Goal: Task Accomplishment & Management: Complete application form

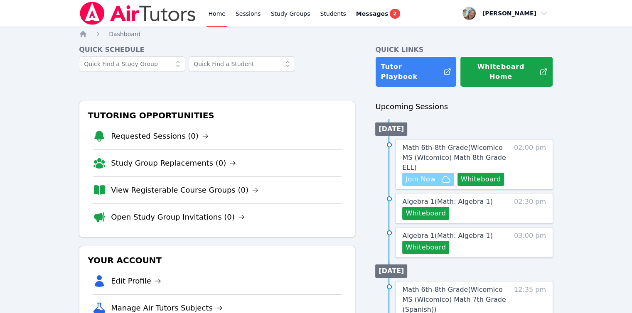
drag, startPoint x: 0, startPoint y: 0, endPoint x: 433, endPoint y: 161, distance: 462.0
click at [433, 175] on span "Join Now" at bounding box center [421, 180] width 30 height 10
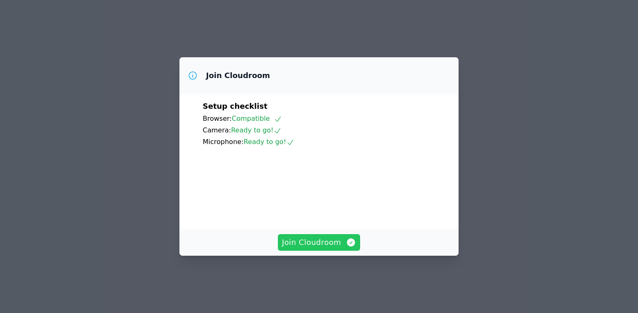
click at [334, 249] on span "Join Cloudroom" at bounding box center [319, 243] width 74 height 12
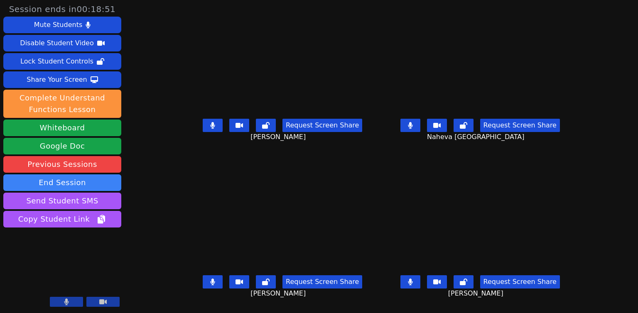
click at [416, 132] on div "Request Screen Share Naheva Saint-Louis" at bounding box center [480, 132] width 191 height 33
click at [421, 130] on button at bounding box center [411, 125] width 20 height 13
click at [204, 288] on button at bounding box center [213, 282] width 20 height 13
click at [203, 281] on button at bounding box center [213, 282] width 20 height 13
click at [206, 283] on button at bounding box center [213, 282] width 20 height 13
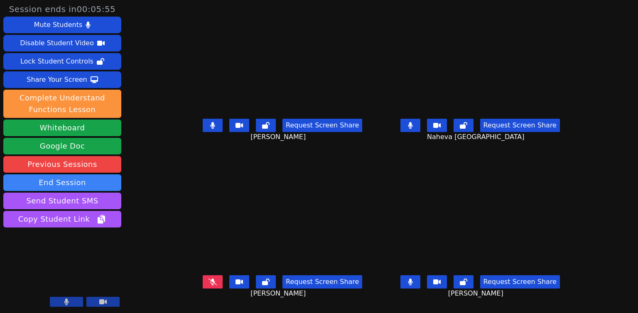
click at [209, 285] on icon at bounding box center [213, 282] width 8 height 7
click at [211, 286] on icon at bounding box center [213, 282] width 5 height 7
drag, startPoint x: 69, startPoint y: 308, endPoint x: 69, endPoint y: 303, distance: 5.4
click at [69, 308] on video at bounding box center [62, 277] width 118 height 66
click at [69, 303] on button at bounding box center [66, 302] width 33 height 10
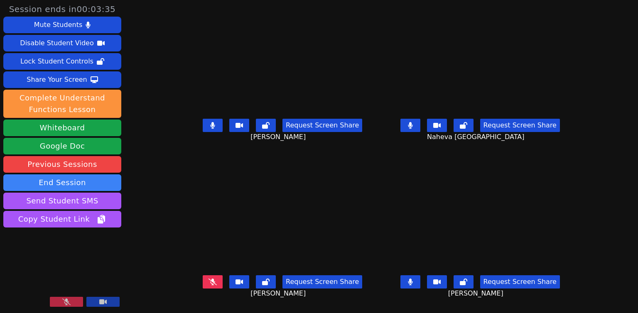
click at [70, 302] on icon at bounding box center [66, 302] width 8 height 7
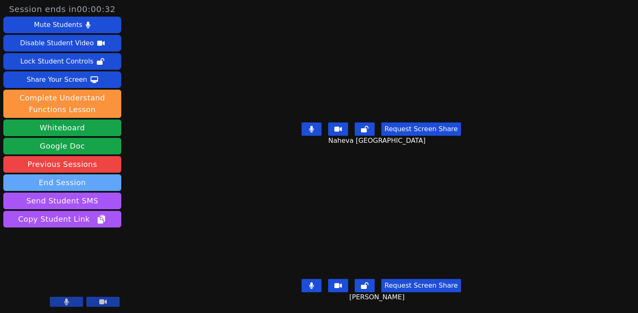
click at [83, 180] on button "End Session" at bounding box center [62, 183] width 118 height 17
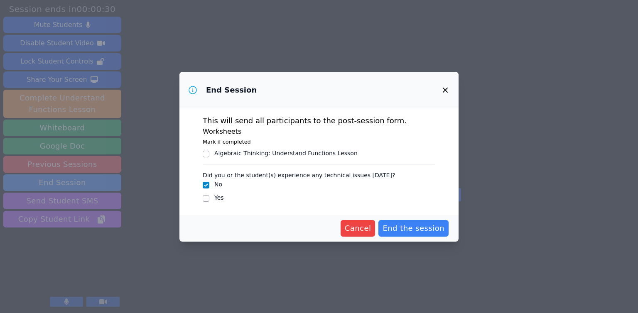
click at [451, 94] on button "button" at bounding box center [446, 90] width 20 height 20
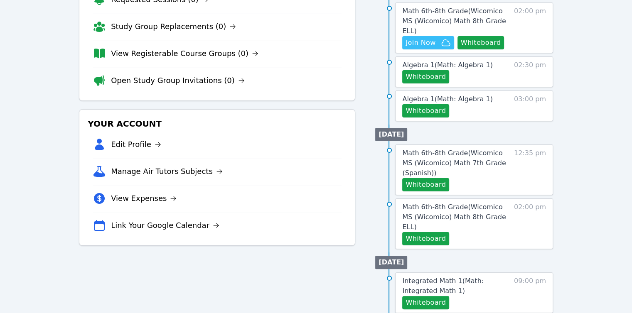
scroll to position [166, 0]
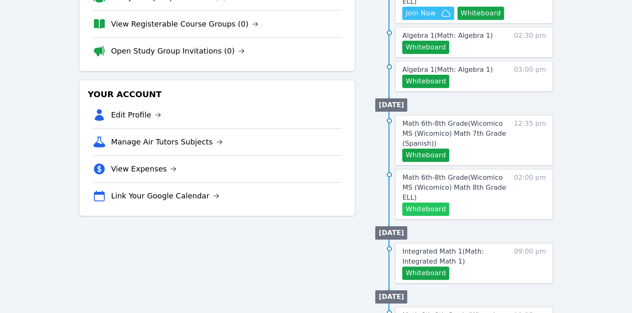
click at [431, 203] on button "Whiteboard" at bounding box center [425, 209] width 47 height 13
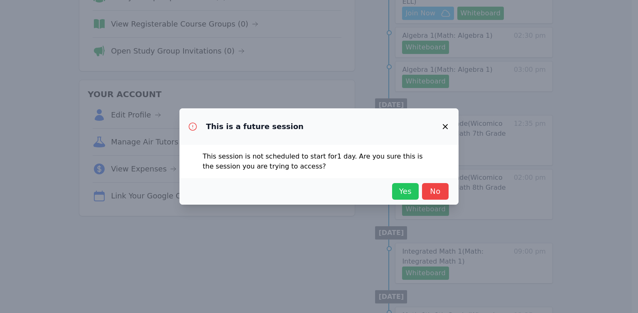
click at [396, 196] on span "Yes" at bounding box center [405, 192] width 18 height 12
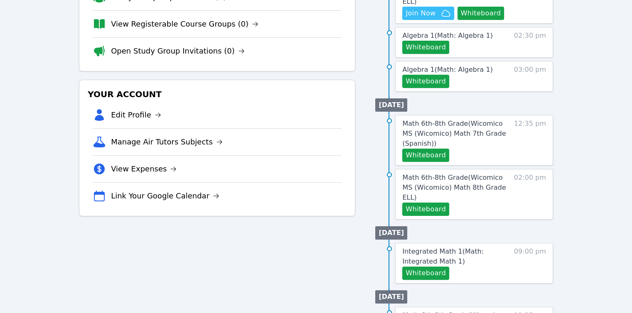
drag, startPoint x: 426, startPoint y: 180, endPoint x: 251, endPoint y: 153, distance: 177.5
click at [252, 153] on div "Tutoring Opportunities Requested Sessions (0) Study Group Replacements (0) View…" at bounding box center [316, 229] width 474 height 588
click at [428, 203] on button "Whiteboard" at bounding box center [425, 209] width 47 height 13
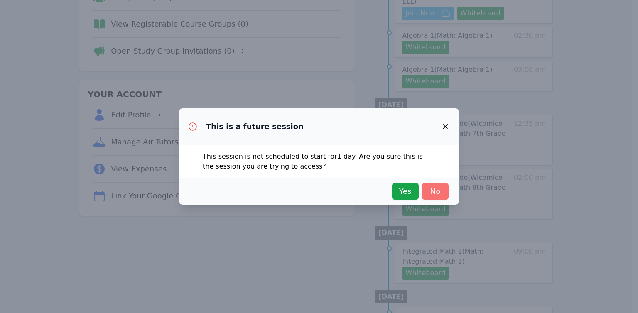
click at [436, 188] on span "No" at bounding box center [435, 192] width 18 height 12
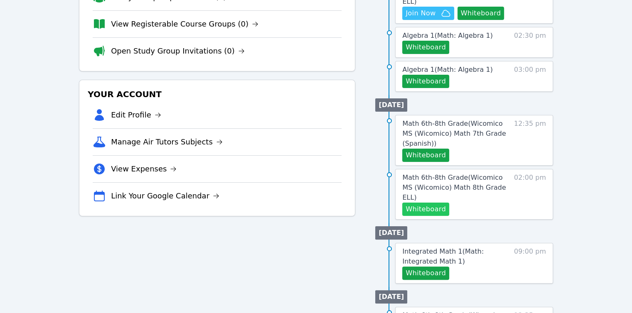
click at [416, 203] on button "Whiteboard" at bounding box center [425, 209] width 47 height 13
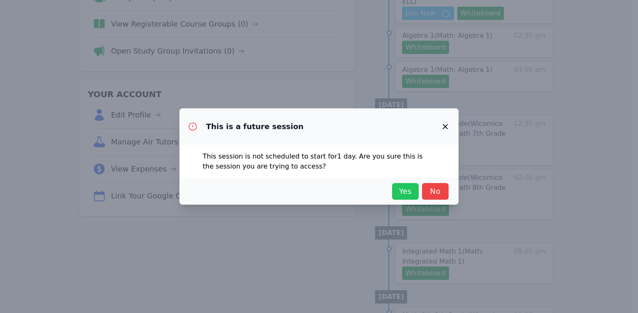
click at [399, 190] on span "Yes" at bounding box center [405, 192] width 18 height 12
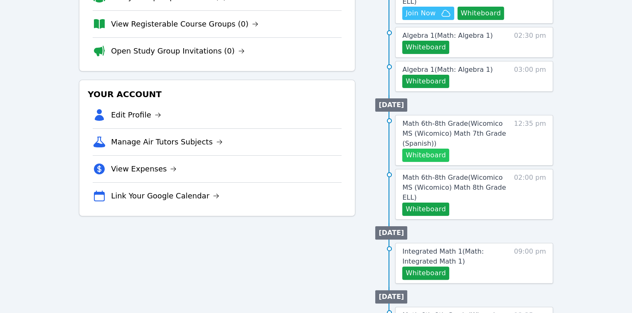
click at [431, 149] on button "Whiteboard" at bounding box center [425, 155] width 47 height 13
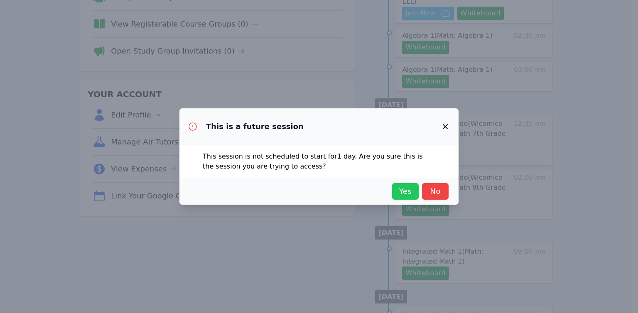
click at [411, 193] on span "Yes" at bounding box center [405, 192] width 18 height 12
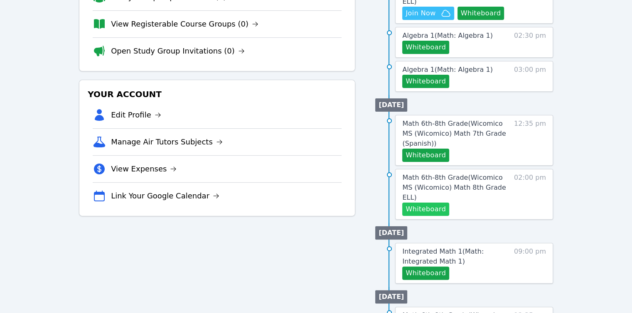
click at [428, 203] on button "Whiteboard" at bounding box center [425, 209] width 47 height 13
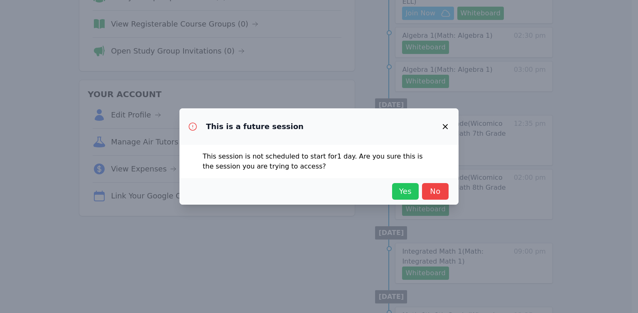
click at [409, 190] on span "Yes" at bounding box center [405, 192] width 18 height 12
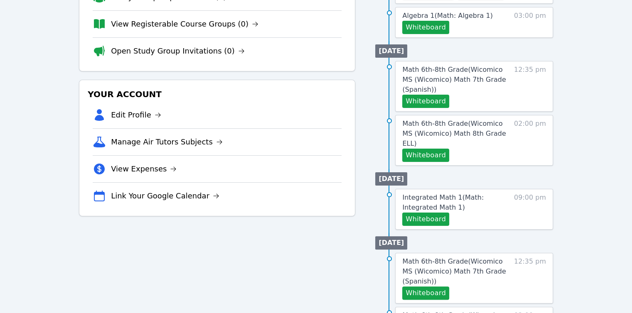
scroll to position [0, 0]
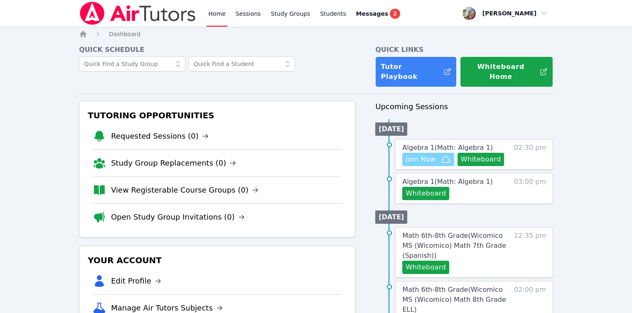
click at [434, 155] on span "Join Now" at bounding box center [421, 160] width 30 height 10
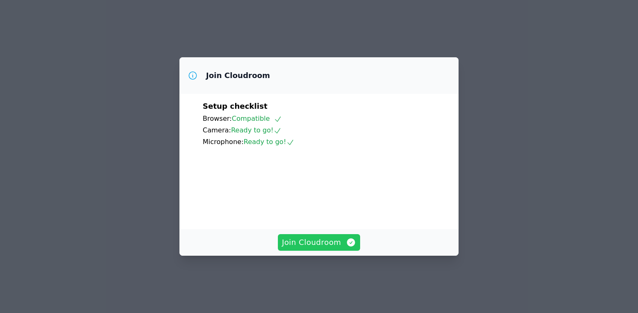
click at [317, 249] on span "Join Cloudroom" at bounding box center [319, 243] width 74 height 12
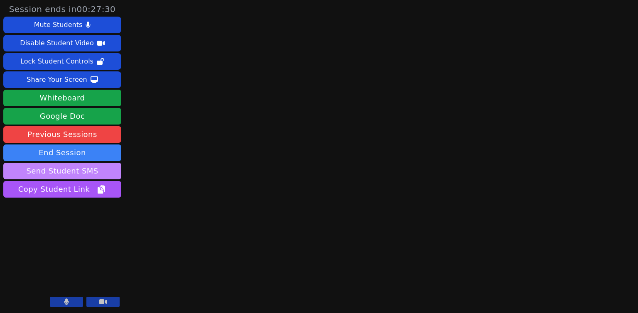
click at [96, 169] on button "Send Student SMS" at bounding box center [62, 171] width 118 height 17
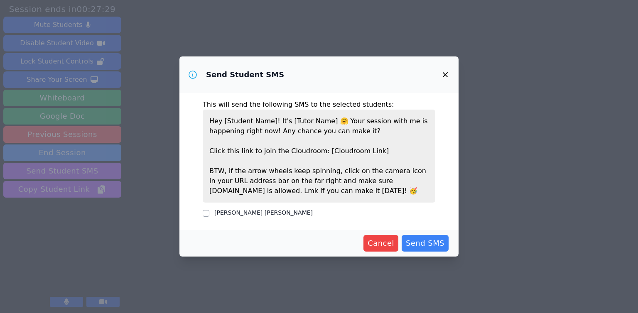
click at [234, 213] on label "Guadalupe Rios Elias" at bounding box center [263, 212] width 98 height 7
click at [209, 213] on input "Guadalupe Rios Elias" at bounding box center [206, 213] width 7 height 7
checkbox input "true"
click at [443, 247] on span "Send SMS" at bounding box center [425, 244] width 39 height 12
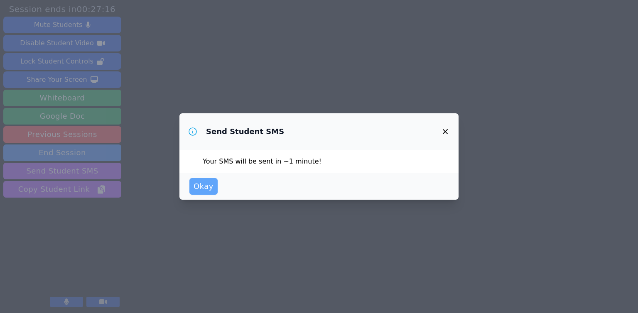
click at [212, 188] on button "Okay" at bounding box center [204, 186] width 28 height 17
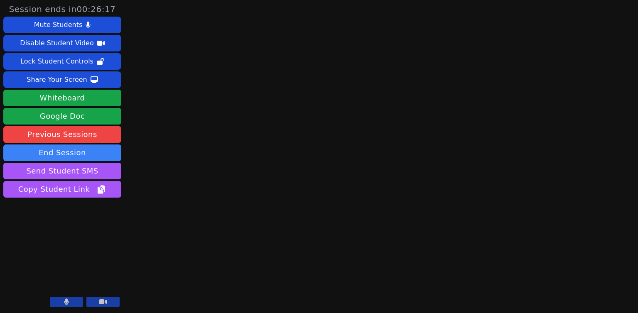
click at [68, 302] on icon at bounding box center [66, 302] width 5 height 7
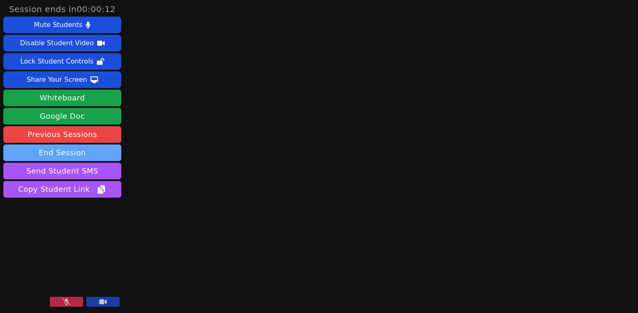
click at [72, 152] on button "End Session" at bounding box center [62, 153] width 118 height 17
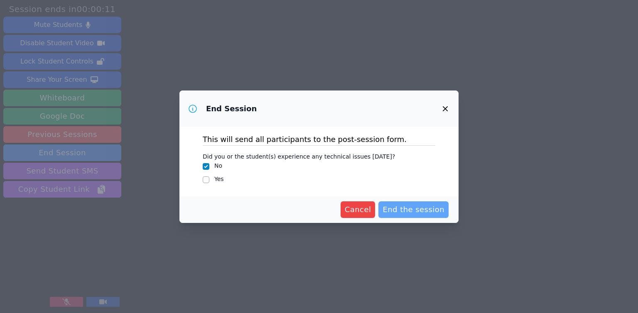
click at [411, 204] on span "End the session" at bounding box center [414, 210] width 62 height 12
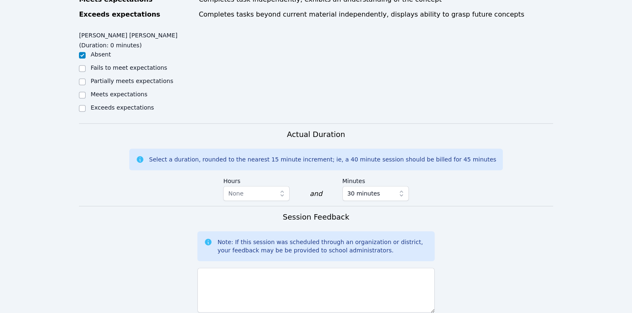
scroll to position [457, 0]
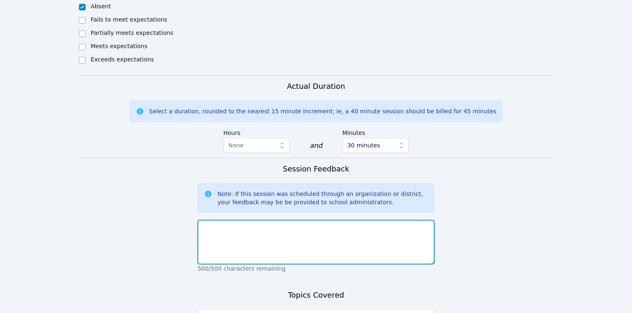
click at [291, 220] on textarea at bounding box center [315, 242] width 237 height 45
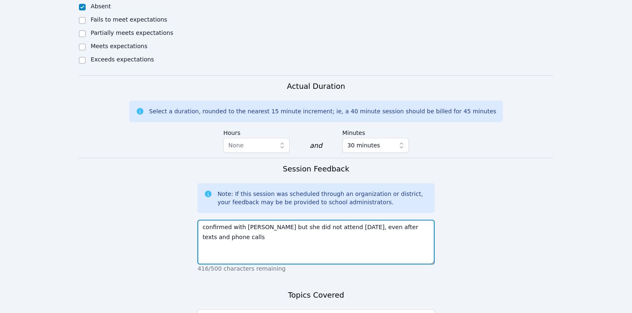
type textarea "confirmed with Lupita but she did not attend today, even after texts and phone …"
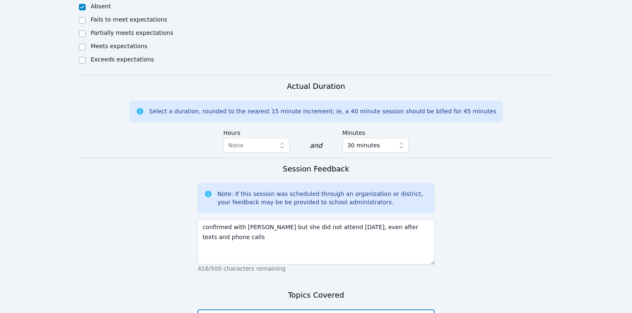
type textarea "o"
type textarea "none"
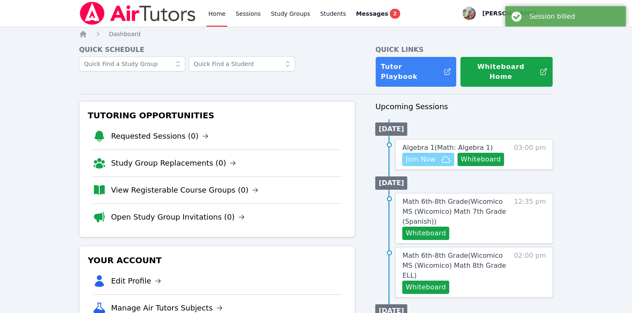
click at [422, 155] on span "Join Now" at bounding box center [421, 160] width 30 height 10
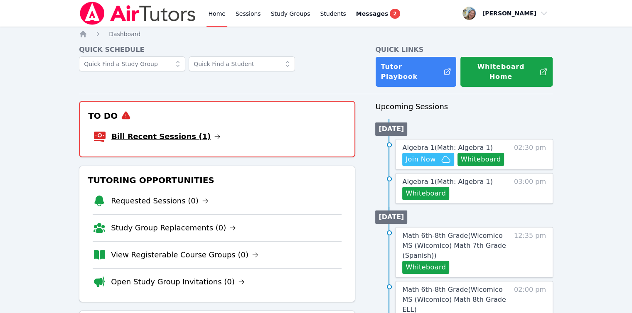
click at [181, 131] on link "Bill Recent Sessions (1)" at bounding box center [165, 137] width 109 height 12
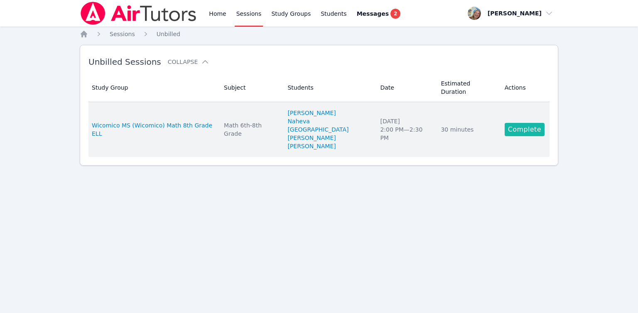
click at [512, 123] on link "Complete" at bounding box center [525, 129] width 40 height 13
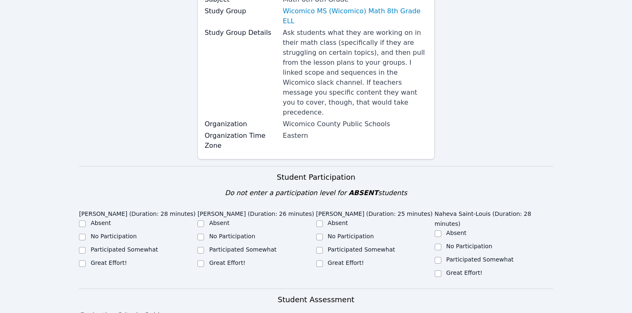
scroll to position [208, 0]
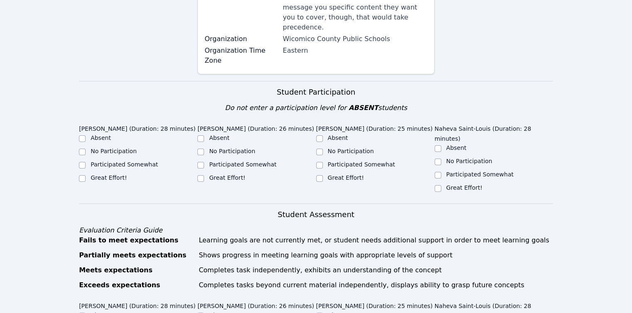
click at [128, 160] on div "Participated Somewhat" at bounding box center [138, 165] width 118 height 10
click at [125, 161] on label "Participated Somewhat" at bounding box center [124, 164] width 67 height 7
click at [86, 162] on input "Participated Somewhat" at bounding box center [82, 165] width 7 height 7
checkbox input "true"
click at [220, 161] on label "Participated Somewhat" at bounding box center [242, 164] width 67 height 7
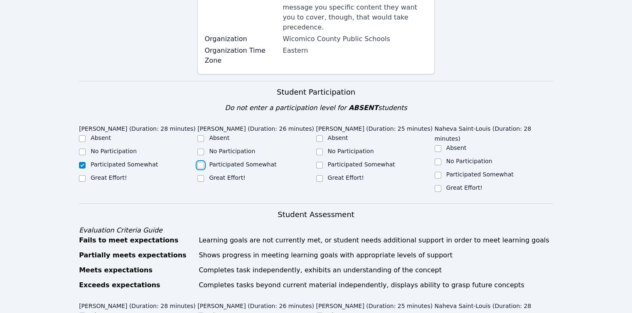
click at [204, 162] on input "Participated Somewhat" at bounding box center [200, 165] width 7 height 7
checkbox input "true"
click at [354, 161] on label "Participated Somewhat" at bounding box center [361, 164] width 67 height 7
click at [323, 162] on input "Participated Somewhat" at bounding box center [319, 165] width 7 height 7
checkbox input "true"
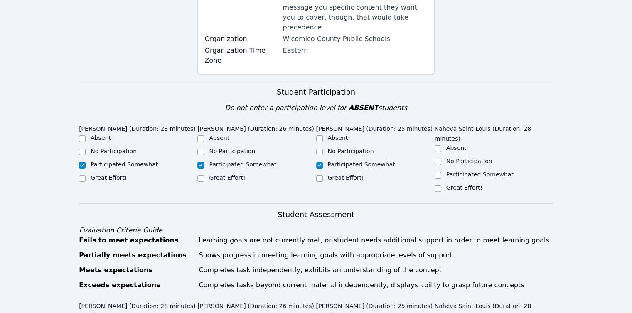
click at [460, 170] on div "Participated Somewhat" at bounding box center [494, 175] width 118 height 10
click at [459, 171] on label "Participated Somewhat" at bounding box center [479, 174] width 67 height 7
click at [441, 172] on input "Participated Somewhat" at bounding box center [438, 175] width 7 height 7
checkbox input "true"
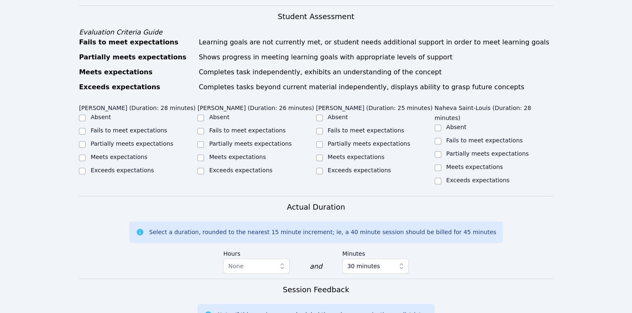
scroll to position [416, 0]
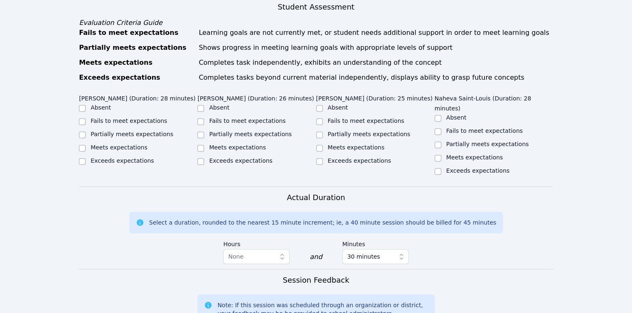
click at [111, 118] on label "Fails to meet expectations" at bounding box center [129, 121] width 76 height 7
click at [86, 118] on input "Fails to meet expectations" at bounding box center [82, 121] width 7 height 7
checkbox input "true"
click at [221, 103] on ul "Absent Fails to meet expectations Partially meets expectations Meets expectatio…" at bounding box center [256, 134] width 118 height 63
click at [224, 118] on label "Fails to meet expectations" at bounding box center [247, 121] width 76 height 7
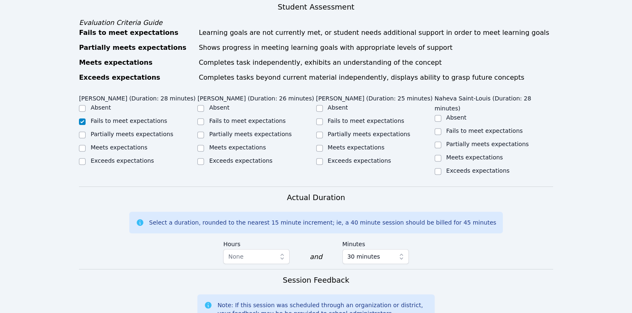
click at [204, 118] on input "Fails to meet expectations" at bounding box center [200, 121] width 7 height 7
checkbox input "true"
click at [337, 118] on label "Fails to meet expectations" at bounding box center [366, 121] width 76 height 7
click at [323, 118] on input "Fails to meet expectations" at bounding box center [319, 121] width 7 height 7
checkbox input "true"
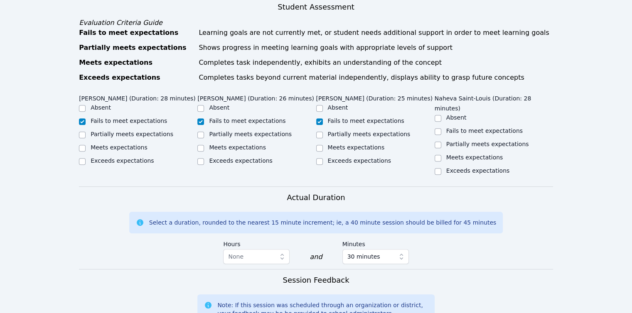
click at [446, 140] on div "Partially meets expectations" at bounding box center [494, 145] width 118 height 10
click at [437, 142] on input "Partially meets expectations" at bounding box center [438, 145] width 7 height 7
checkbox input "true"
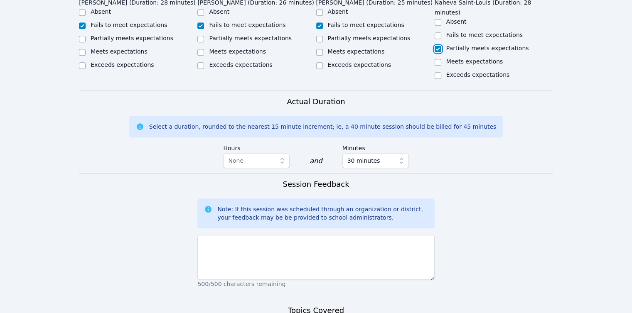
scroll to position [540, 0]
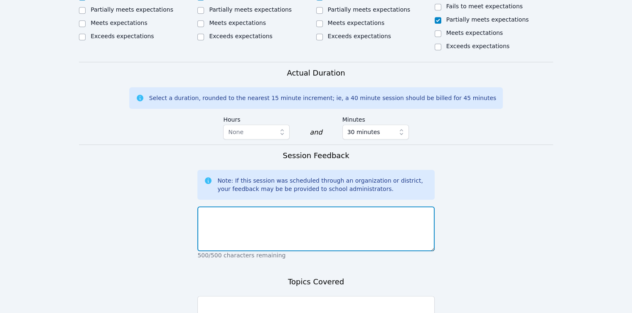
click at [275, 207] on textarea at bounding box center [315, 229] width 237 height 45
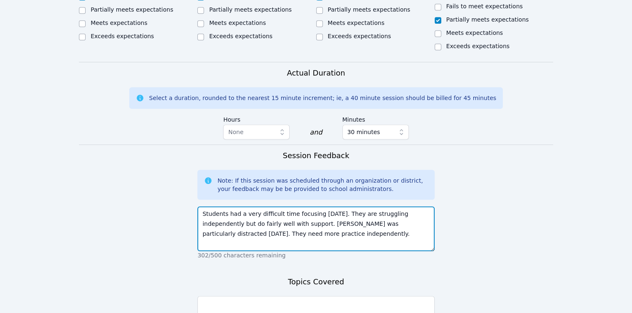
type textarea "Students had a very difficult time focusing today. They are struggling independ…"
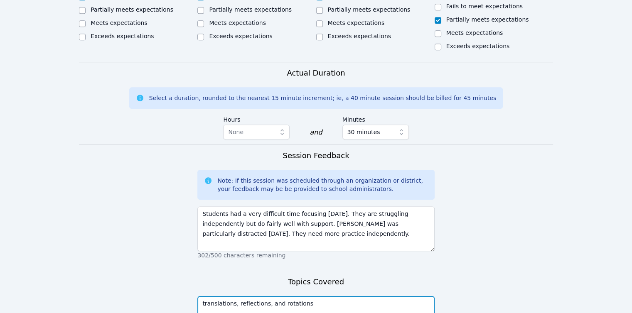
type textarea "translations, reflections, and rotations"
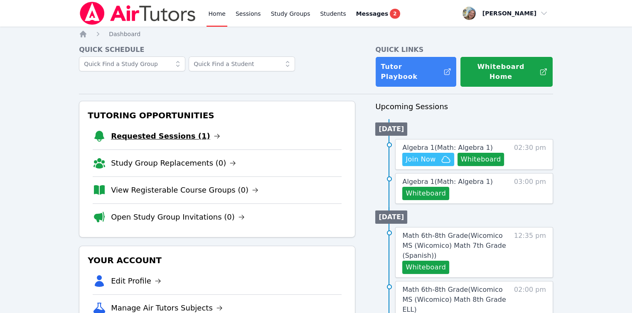
click at [123, 130] on link "Requested Sessions (1)" at bounding box center [165, 136] width 109 height 12
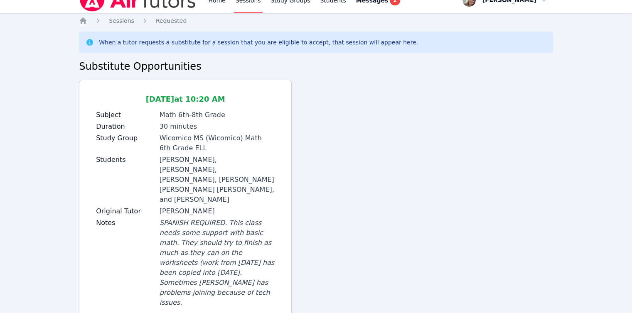
scroll to position [20, 0]
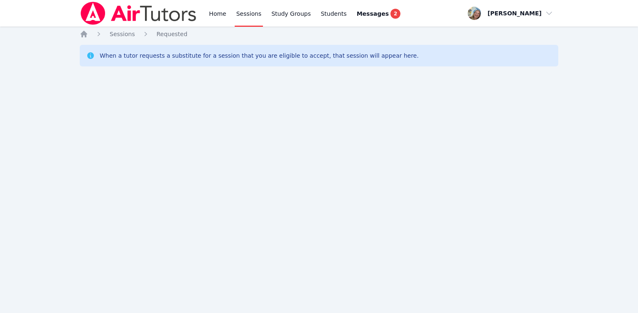
click at [201, 14] on div "Home Sessions Study Groups Students Messages 2" at bounding box center [241, 13] width 323 height 27
click at [216, 15] on link "Home" at bounding box center [217, 13] width 20 height 27
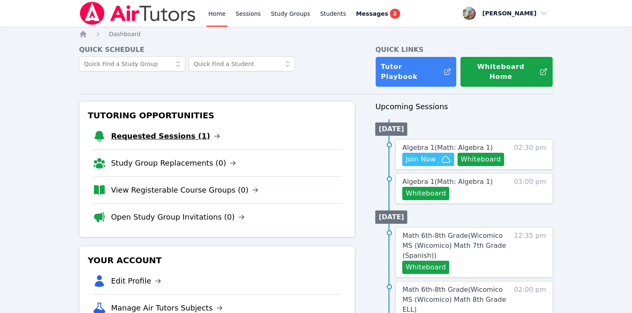
click at [171, 130] on link "Requested Sessions (1)" at bounding box center [165, 136] width 109 height 12
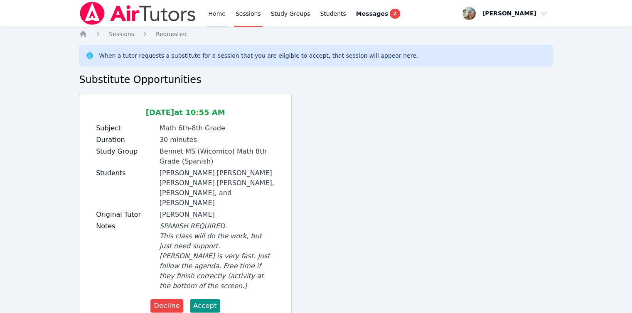
click at [214, 17] on link "Home" at bounding box center [217, 13] width 20 height 27
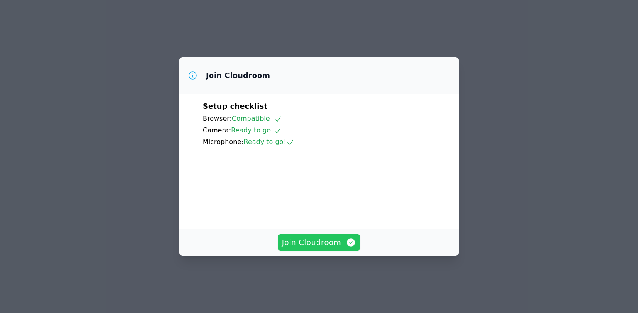
click at [333, 249] on span "Join Cloudroom" at bounding box center [319, 243] width 74 height 12
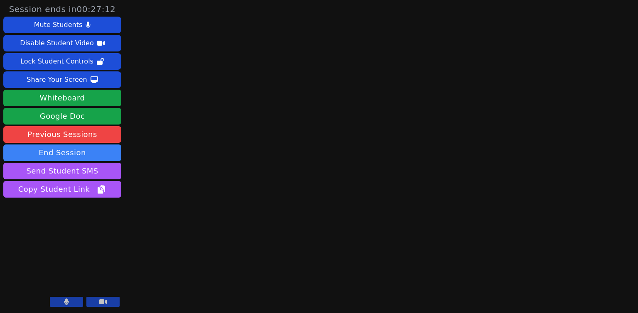
click at [71, 301] on button at bounding box center [66, 302] width 33 height 10
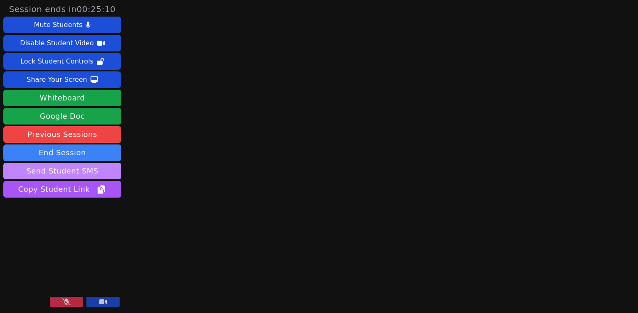
click at [98, 177] on button "Send Student SMS" at bounding box center [62, 171] width 118 height 17
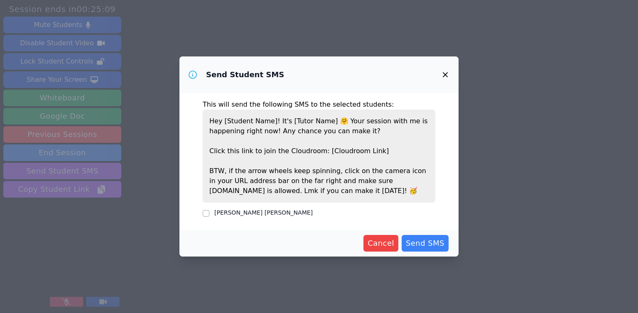
click at [238, 214] on label "Guadalupe Rios Elias" at bounding box center [263, 212] width 98 height 7
click at [209, 214] on input "Guadalupe Rios Elias" at bounding box center [206, 213] width 7 height 7
checkbox input "true"
click at [420, 249] on span "Send SMS" at bounding box center [425, 244] width 39 height 12
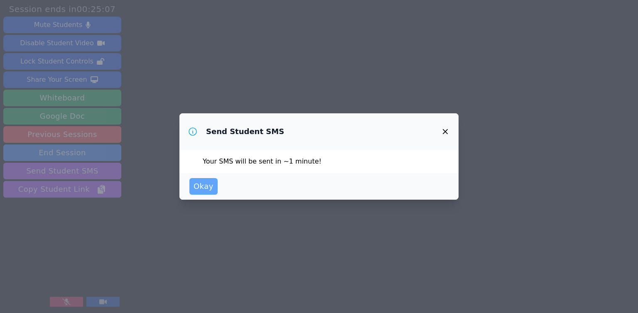
click at [206, 190] on span "Okay" at bounding box center [204, 187] width 20 height 12
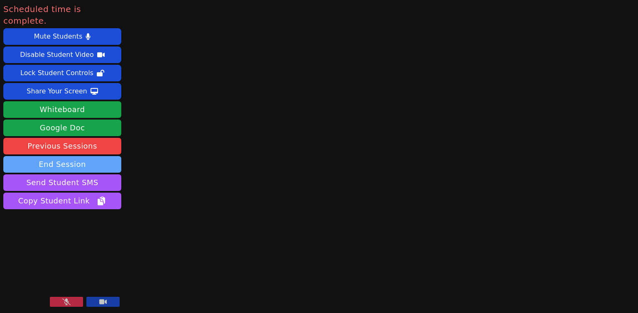
click at [111, 160] on button "End Session" at bounding box center [62, 164] width 118 height 17
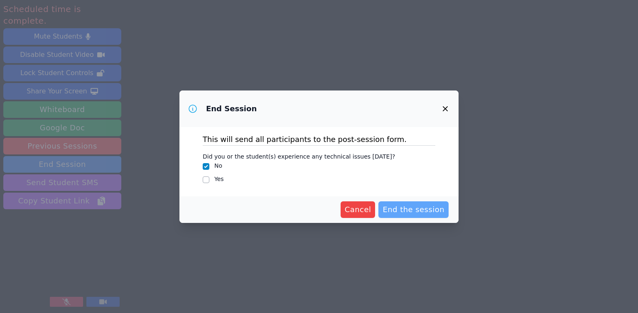
click at [420, 214] on span "End the session" at bounding box center [414, 210] width 62 height 12
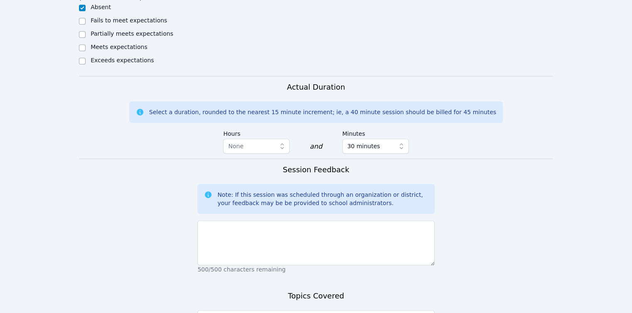
scroll to position [457, 0]
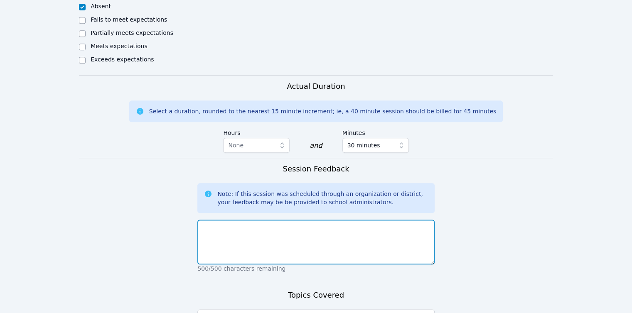
click at [248, 220] on textarea at bounding box center [315, 242] width 237 height 45
paste textarea "confirmed with Lupita but she did not attend today, even after texts and phone …"
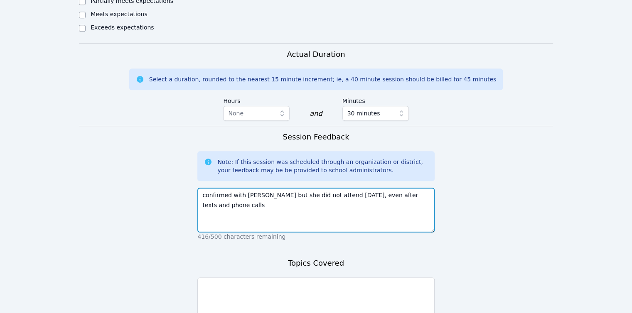
scroll to position [535, 0]
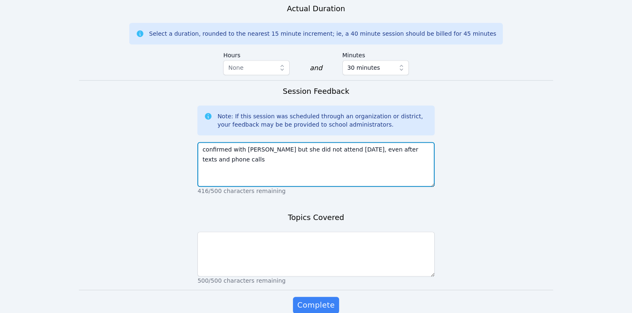
type textarea "confirmed with Lupita but she did not attend today, even after texts and phone …"
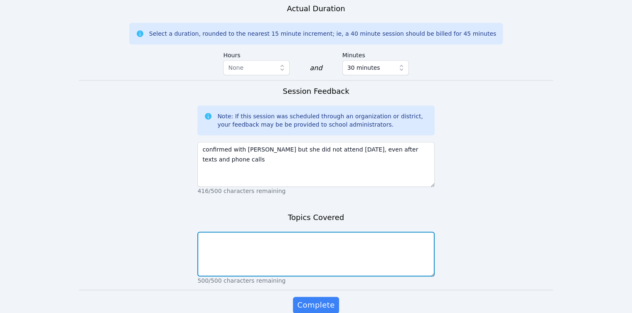
click at [245, 232] on textarea at bounding box center [315, 254] width 237 height 45
type textarea "none"
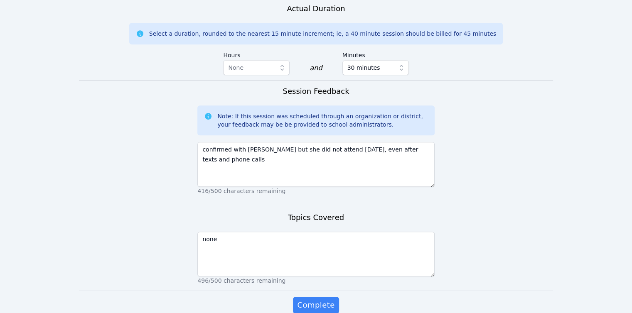
click at [293, 297] on button "Complete" at bounding box center [316, 305] width 46 height 17
